Goal: Information Seeking & Learning: Learn about a topic

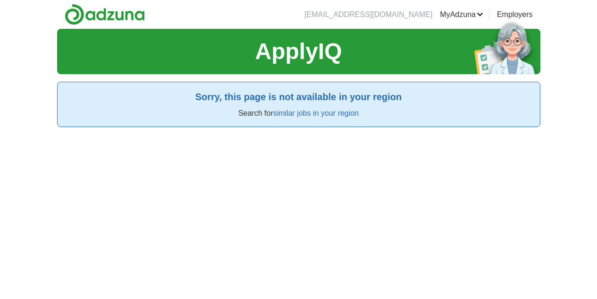
click at [301, 191] on div "ApplyIQ Sorry, this page is not available in your region Search for similar job…" at bounding box center [298, 178] width 483 height 299
click at [328, 118] on p "Search for similar jobs in your region" at bounding box center [298, 113] width 467 height 11
click at [331, 113] on link "similar jobs in your region" at bounding box center [315, 113] width 85 height 8
click at [321, 114] on link "similar jobs in your region" at bounding box center [315, 113] width 85 height 8
